Goal: Download file/media

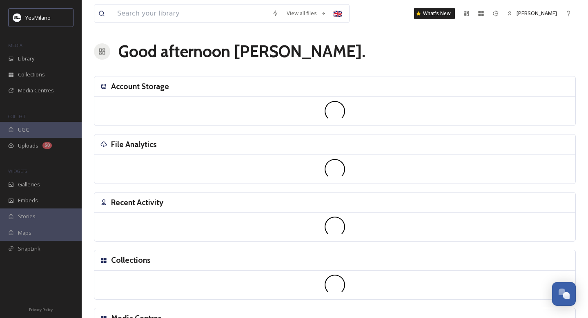
scroll to position [1205, 0]
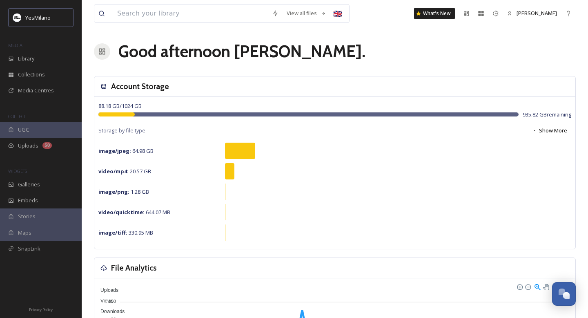
click at [207, 24] on div "View all files 🇬🇧 What's New [PERSON_NAME]" at bounding box center [335, 13] width 482 height 27
click at [43, 62] on div "Library" at bounding box center [41, 59] width 82 height 16
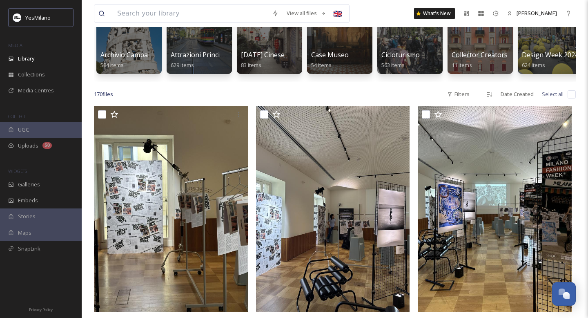
scroll to position [44, 0]
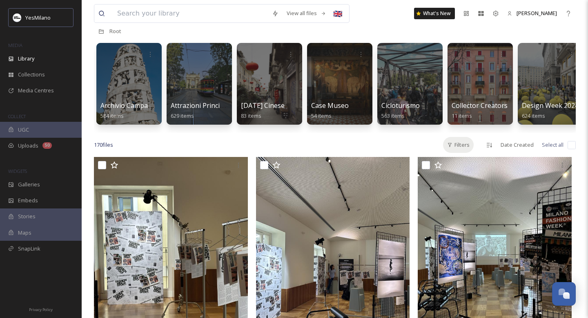
click at [463, 142] on div "Filters" at bounding box center [458, 145] width 31 height 16
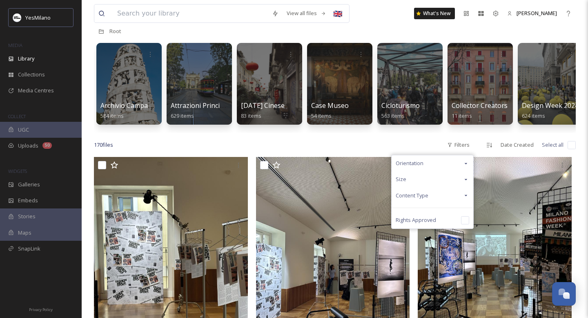
click at [455, 161] on div "Orientation" at bounding box center [433, 163] width 82 height 16
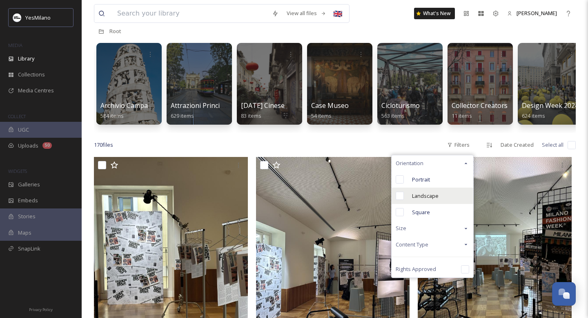
click at [424, 200] on div "Landscape" at bounding box center [433, 195] width 82 height 16
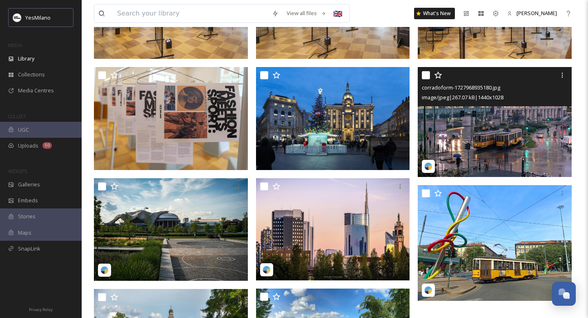
scroll to position [554, 0]
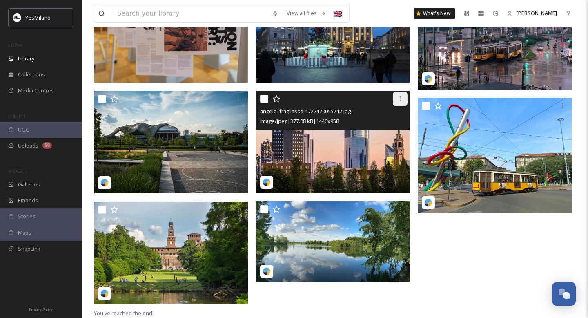
click at [403, 98] on div at bounding box center [400, 98] width 15 height 15
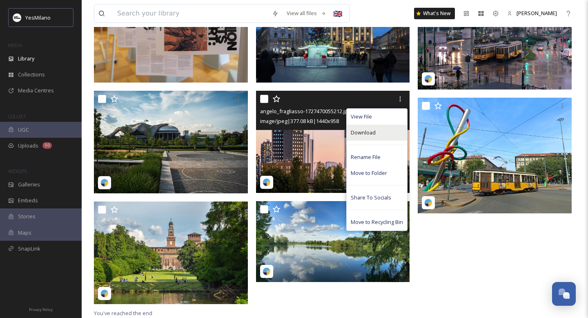
click at [382, 130] on div "Download" at bounding box center [377, 133] width 60 height 16
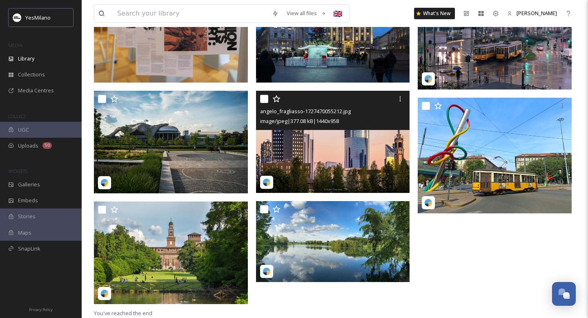
click at [337, 155] on img at bounding box center [333, 141] width 154 height 102
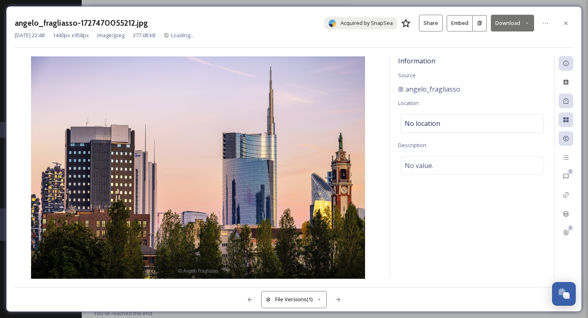
click at [337, 155] on img at bounding box center [198, 167] width 367 height 222
click at [565, 20] on icon at bounding box center [566, 23] width 7 height 7
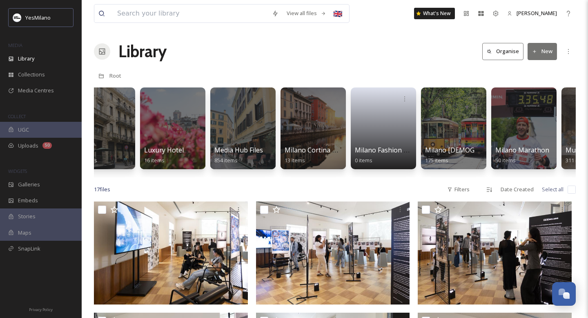
scroll to position [0, 867]
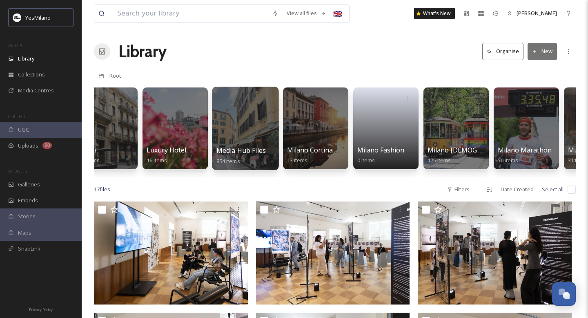
click at [253, 131] on div at bounding box center [245, 128] width 67 height 83
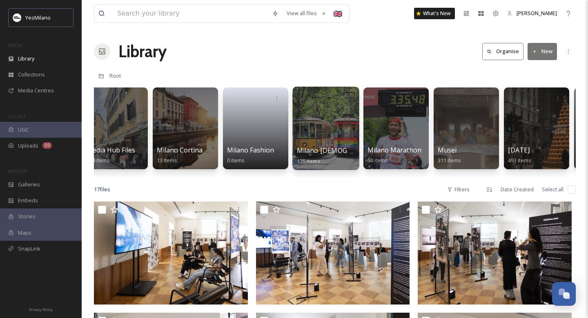
scroll to position [0, 1093]
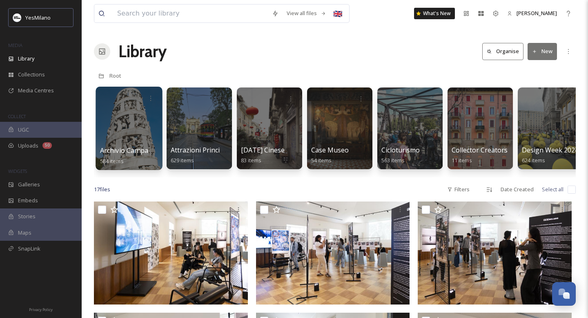
click at [124, 136] on div at bounding box center [129, 128] width 67 height 83
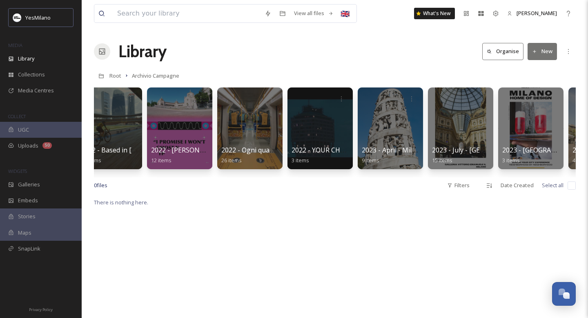
scroll to position [0, 383]
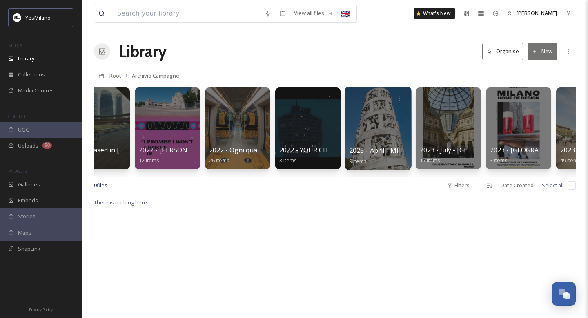
click at [387, 122] on div at bounding box center [378, 128] width 67 height 83
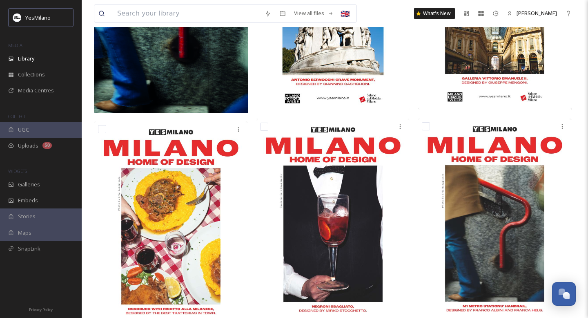
scroll to position [488, 0]
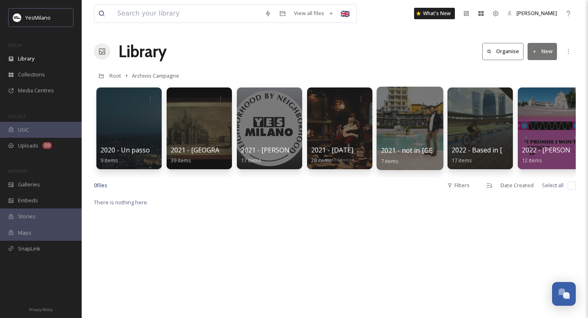
scroll to position [0, 0]
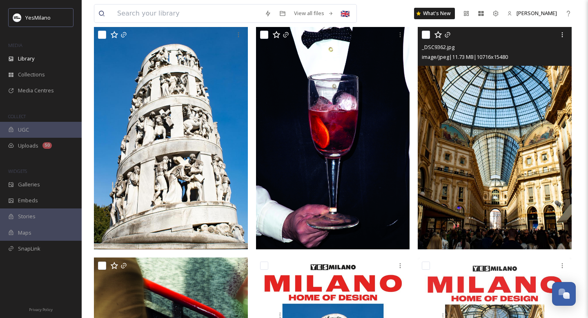
scroll to position [181, 0]
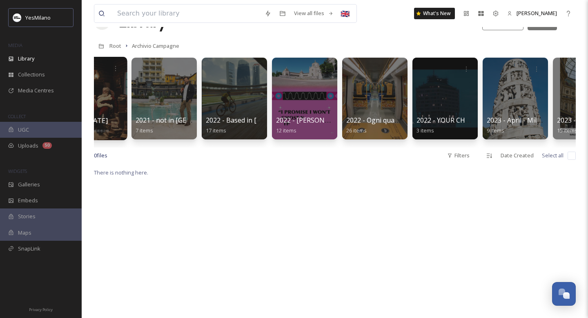
scroll to position [0, 249]
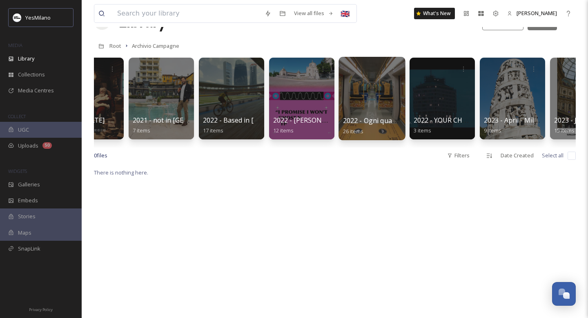
click at [372, 99] on div at bounding box center [371, 98] width 67 height 83
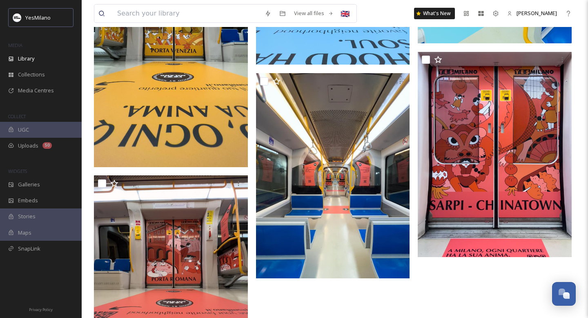
scroll to position [1476, 0]
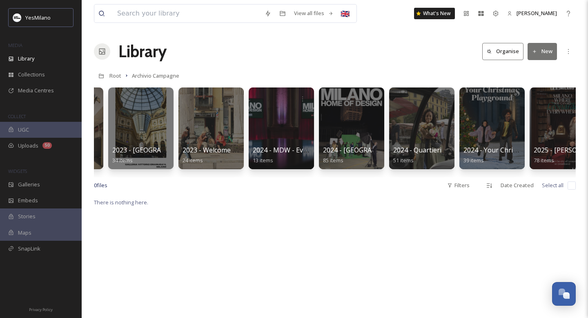
scroll to position [0, 903]
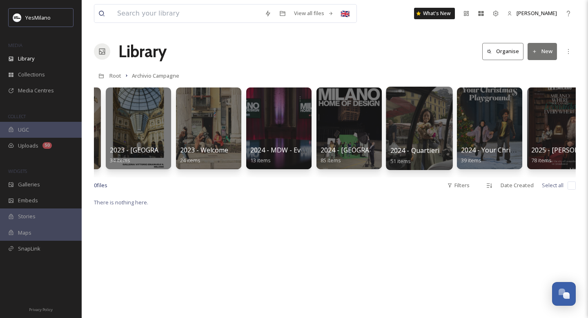
click at [406, 112] on div at bounding box center [419, 128] width 67 height 83
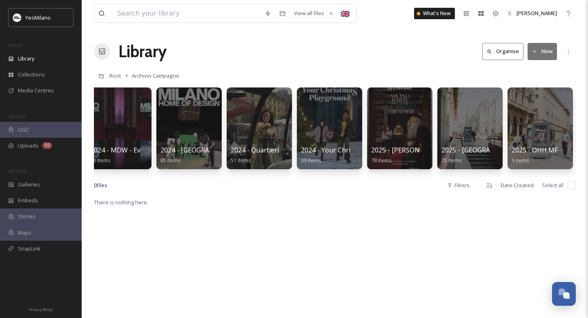
scroll to position [0, 1133]
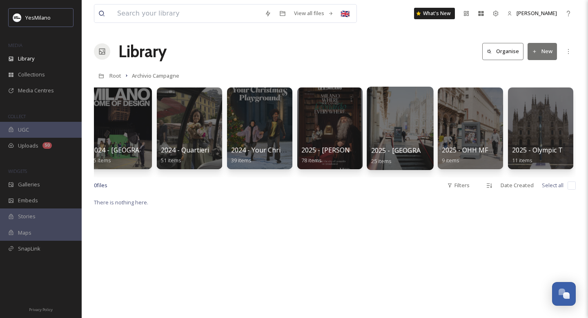
click at [412, 134] on div at bounding box center [400, 128] width 67 height 83
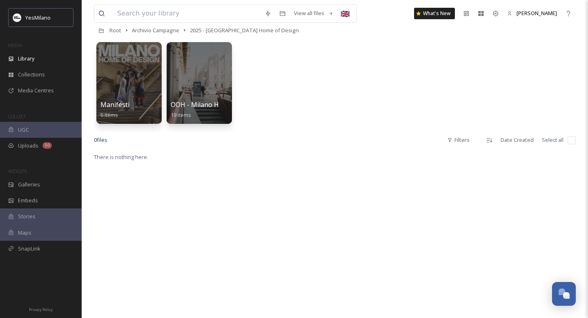
scroll to position [53, 0]
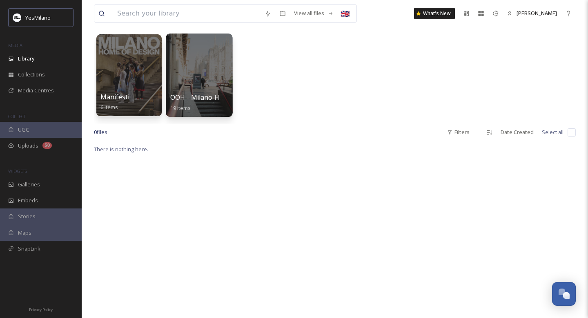
click at [221, 75] on div at bounding box center [199, 74] width 67 height 83
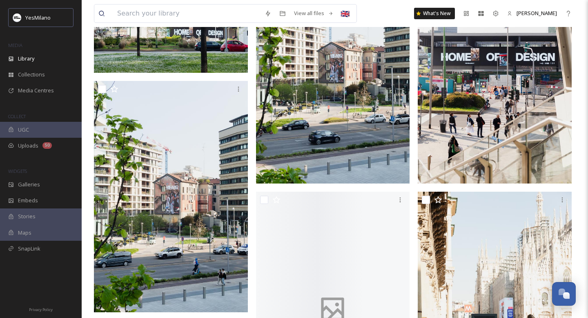
scroll to position [1010, 0]
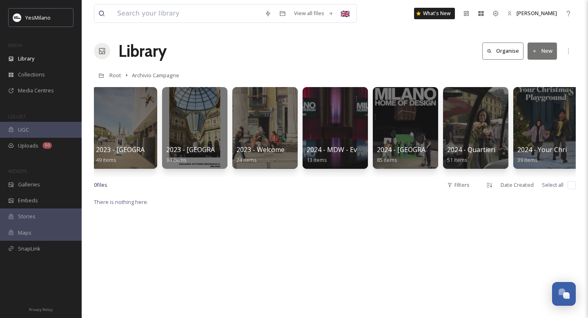
scroll to position [0, 844]
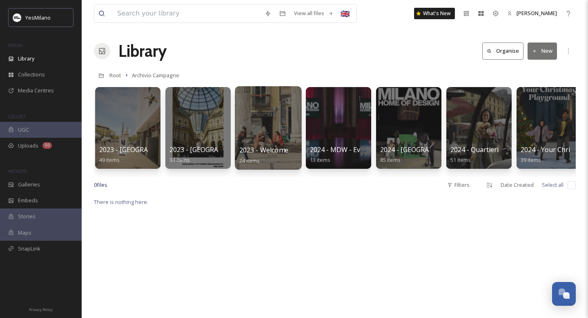
click at [278, 132] on div at bounding box center [268, 127] width 67 height 83
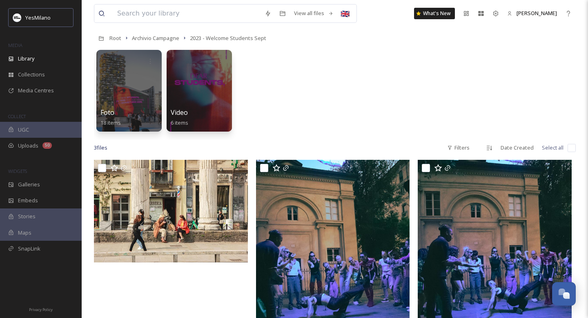
scroll to position [25, 0]
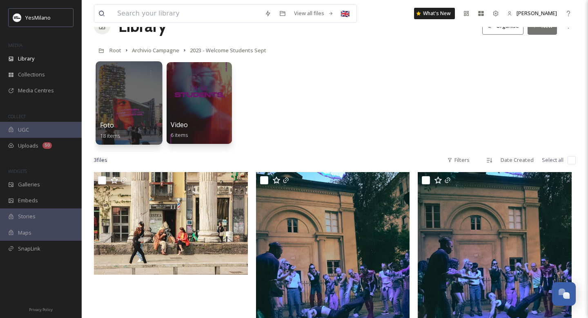
click at [123, 111] on div at bounding box center [129, 102] width 67 height 83
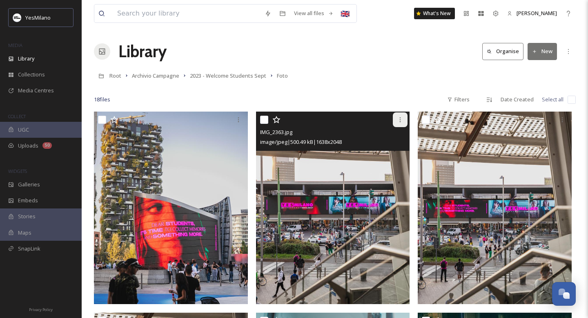
click at [401, 120] on icon at bounding box center [400, 119] width 7 height 7
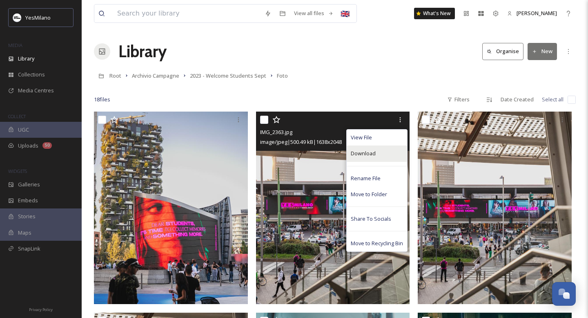
click at [374, 152] on span "Download" at bounding box center [363, 153] width 25 height 8
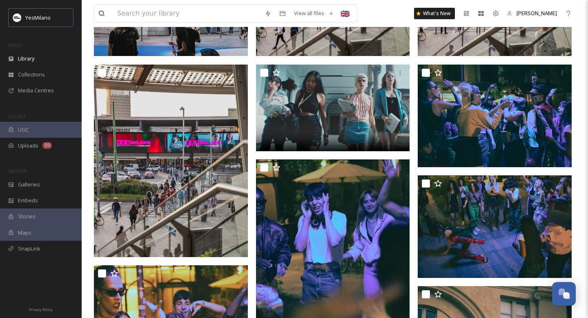
scroll to position [136, 0]
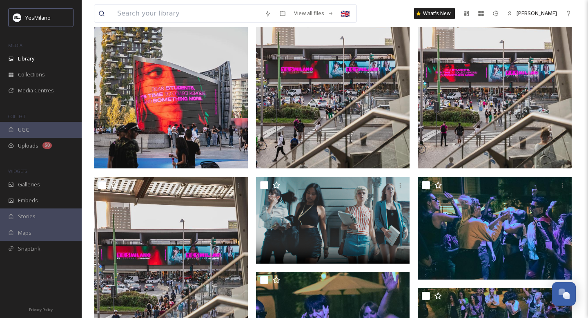
click at [310, 143] on img at bounding box center [333, 72] width 154 height 192
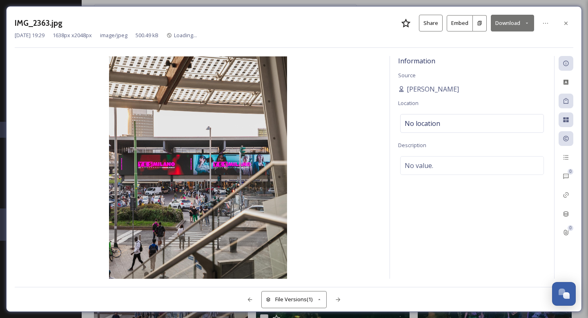
click at [526, 20] on icon at bounding box center [526, 22] width 5 height 5
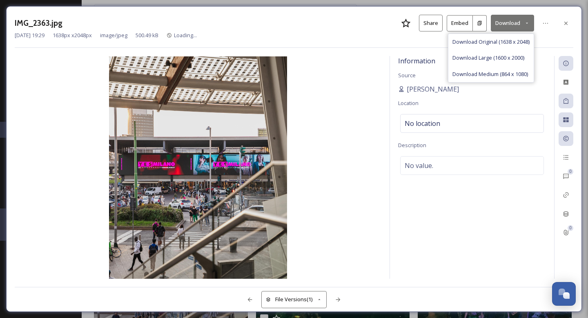
click at [527, 25] on icon at bounding box center [526, 22] width 5 height 5
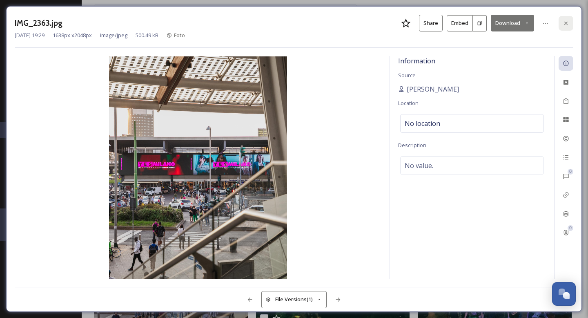
click at [567, 21] on icon at bounding box center [565, 22] width 3 height 3
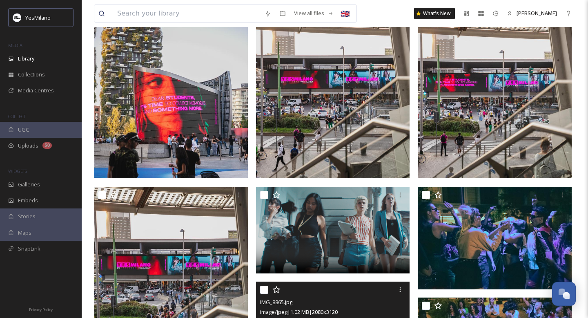
scroll to position [52, 0]
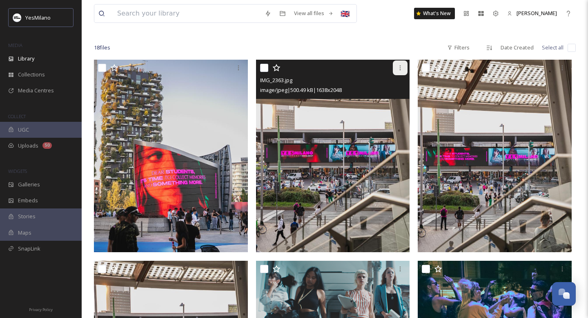
click at [400, 64] on div at bounding box center [400, 67] width 15 height 15
click at [338, 118] on img at bounding box center [333, 156] width 154 height 192
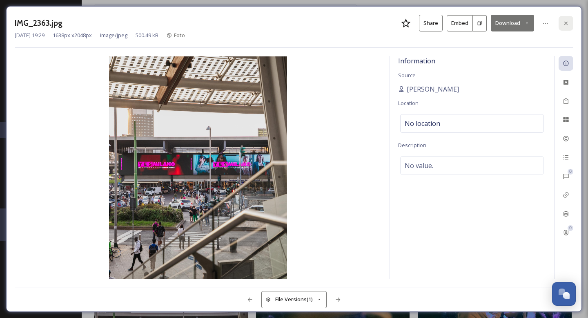
click at [569, 20] on div at bounding box center [565, 23] width 15 height 15
